Goal: Navigation & Orientation: Find specific page/section

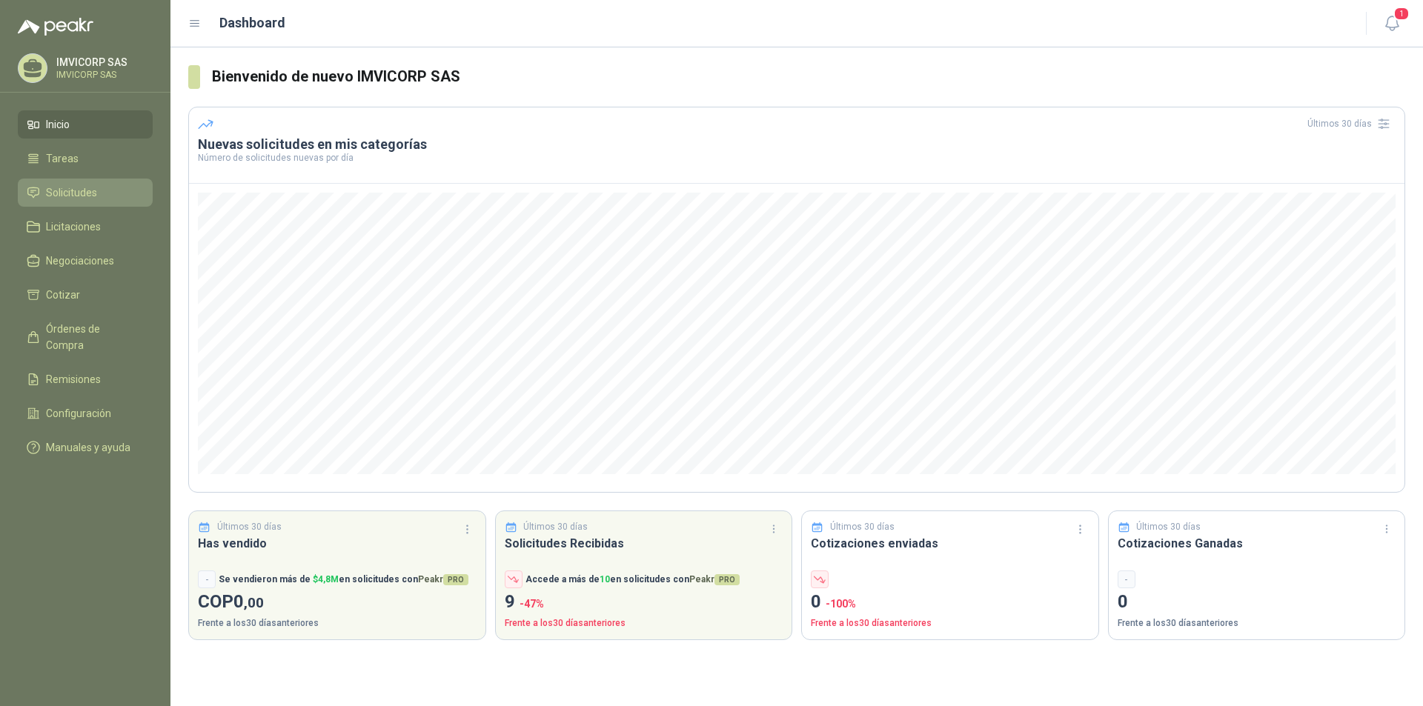
click at [79, 182] on link "Solicitudes" at bounding box center [85, 193] width 135 height 28
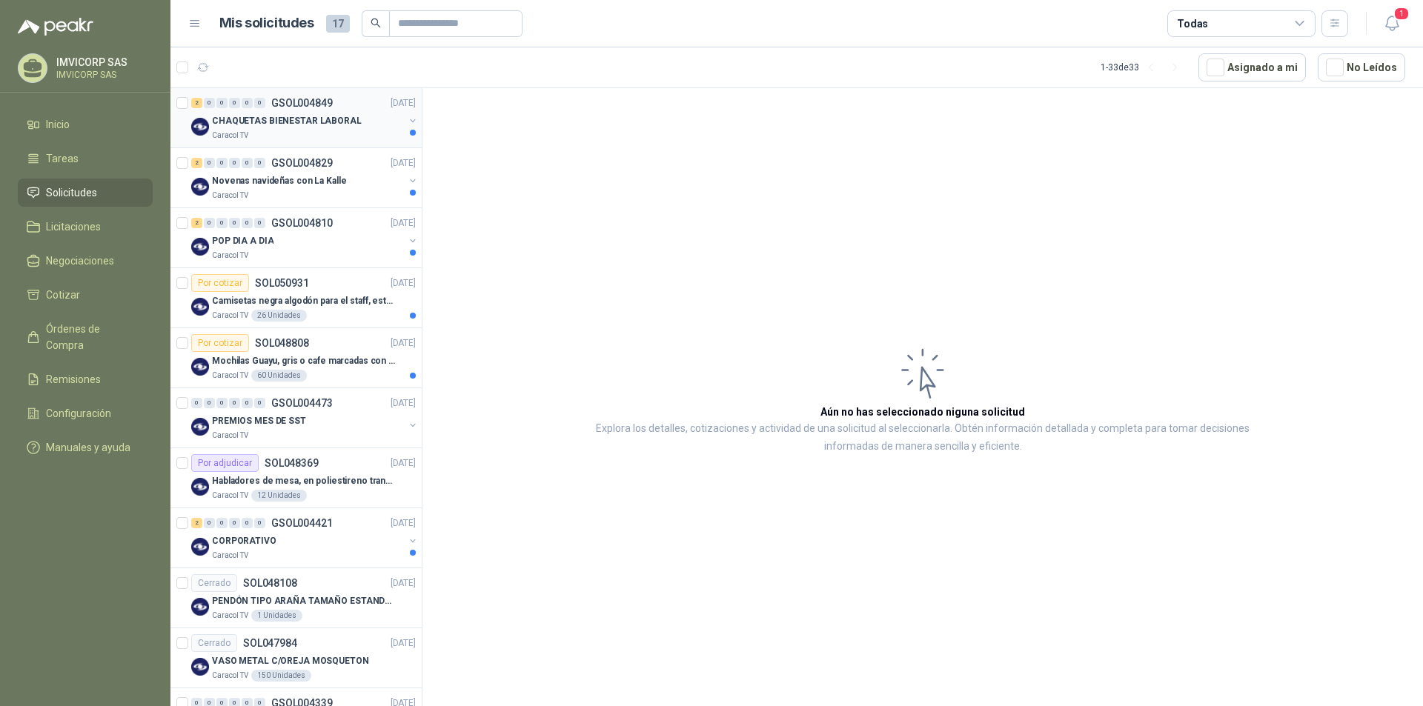
click at [349, 125] on p "CHAQUETAS BIENESTAR LABORAL" at bounding box center [287, 121] width 150 height 14
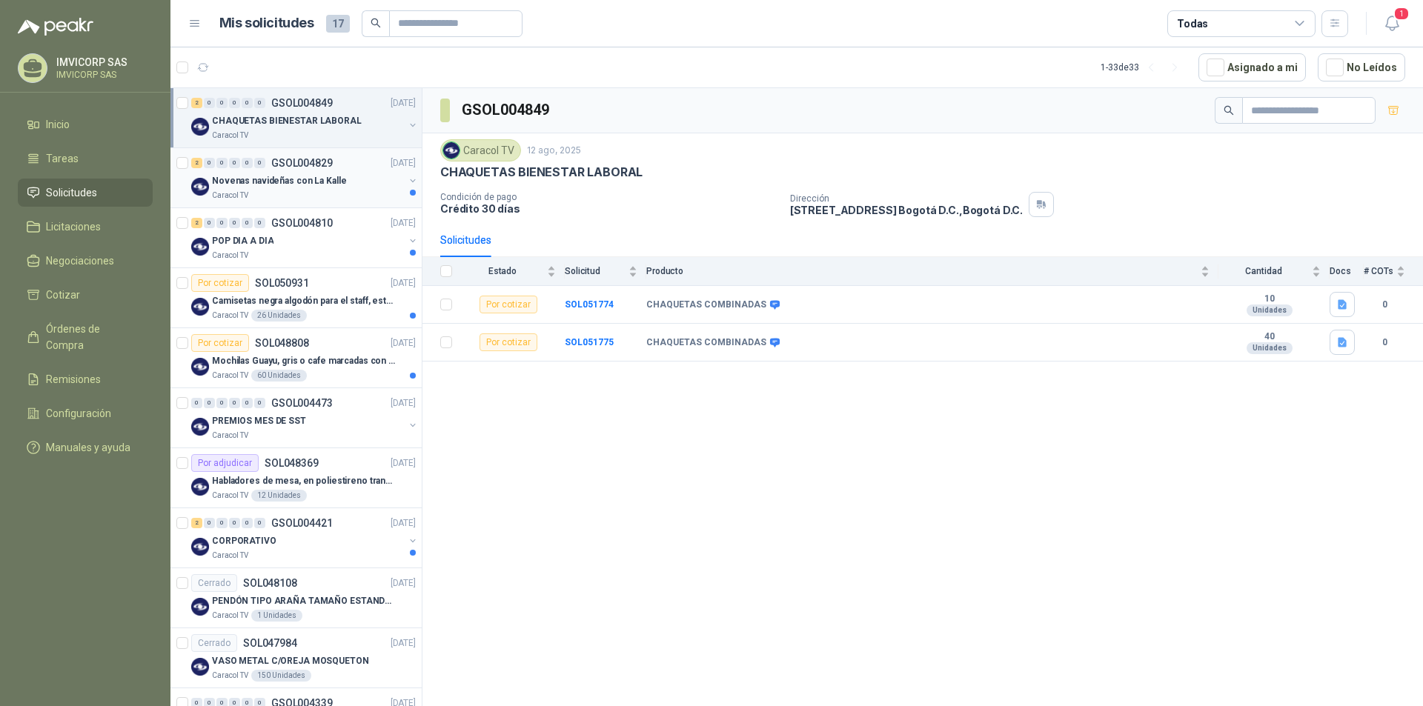
click at [294, 182] on p "Novenas navideñas con La Kalle" at bounding box center [279, 181] width 134 height 14
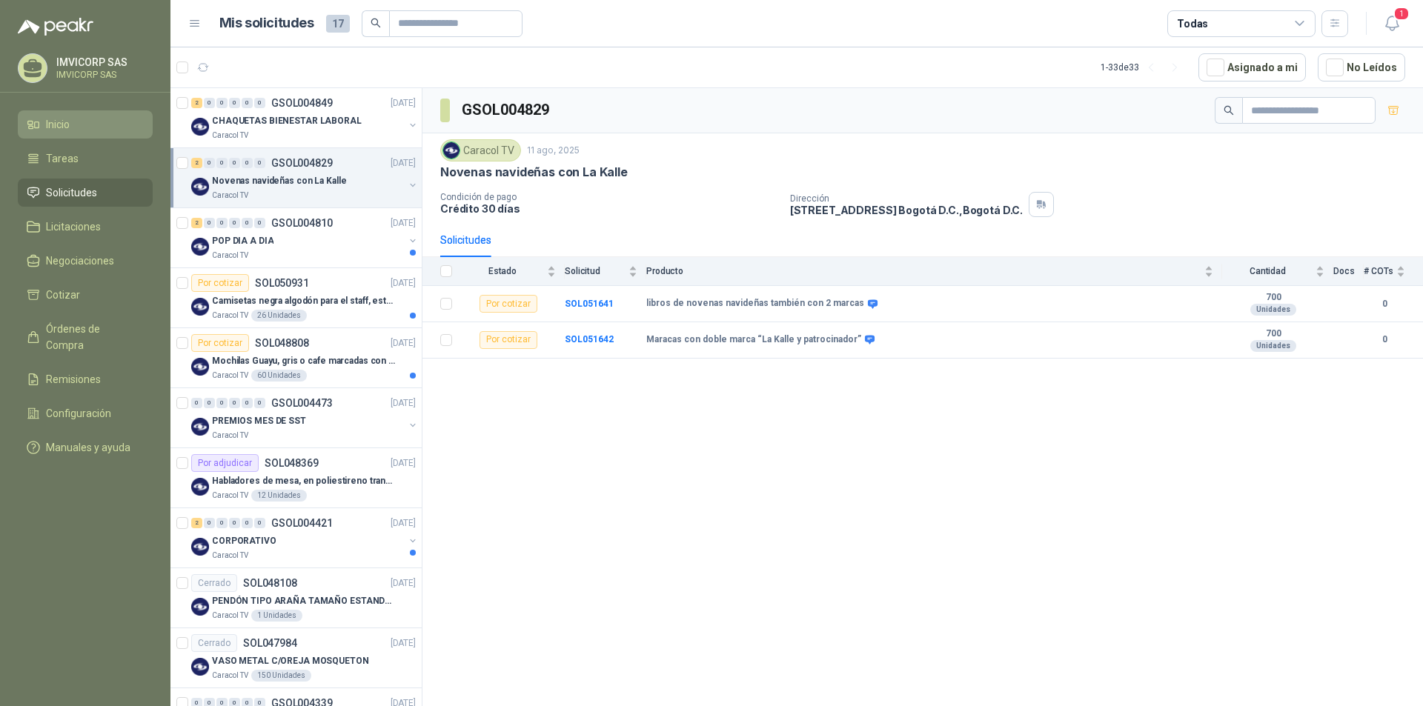
click at [85, 112] on link "Inicio" at bounding box center [85, 124] width 135 height 28
